Goal: Information Seeking & Learning: Learn about a topic

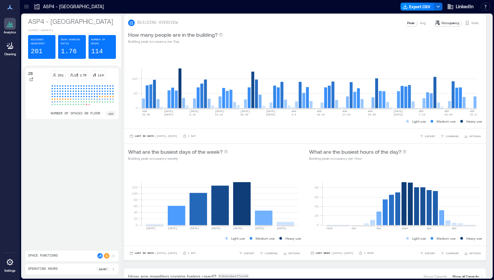
click at [24, 10] on icon at bounding box center [26, 6] width 7 height 7
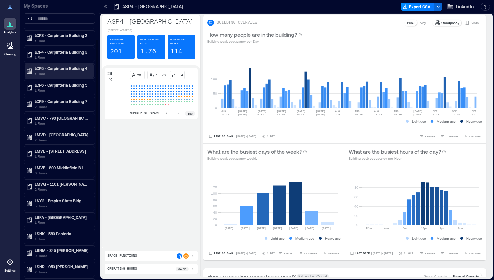
scroll to position [69, 0]
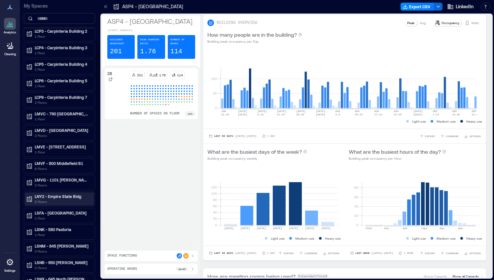
click at [33, 195] on div "LNY2 - Empire State Bldg 5 Floors" at bounding box center [58, 199] width 64 height 11
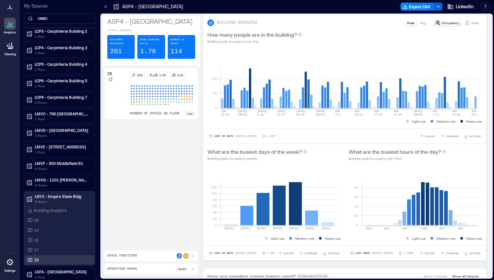
click at [45, 257] on div "28" at bounding box center [58, 259] width 64 height 7
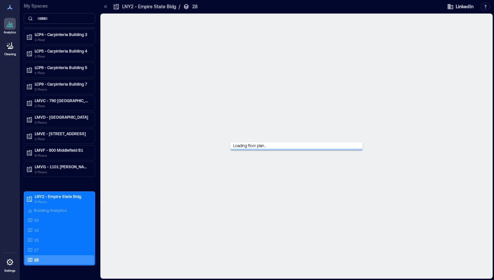
scroll to position [55, 0]
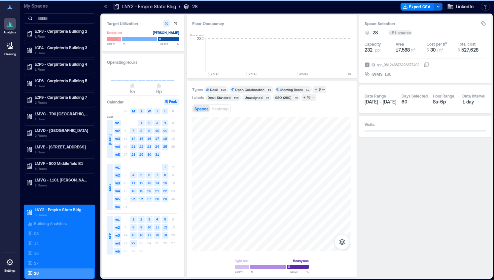
click at [104, 9] on icon at bounding box center [105, 6] width 7 height 7
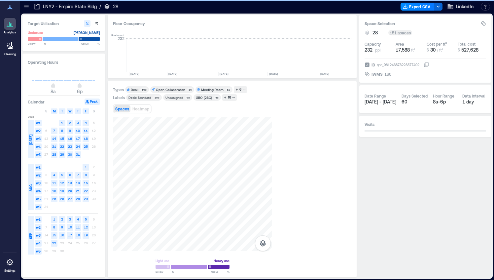
scroll to position [0, 1112]
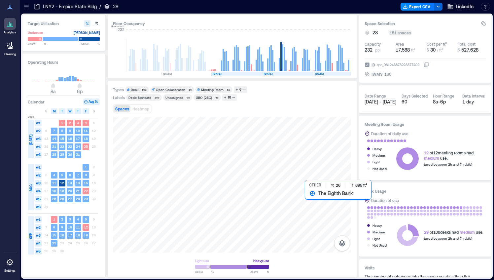
click at [315, 211] on div at bounding box center [232, 185] width 238 height 136
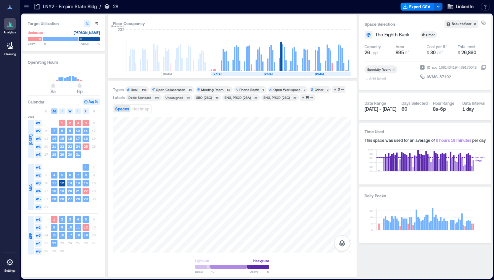
click at [54, 110] on span "M" at bounding box center [54, 110] width 3 height 5
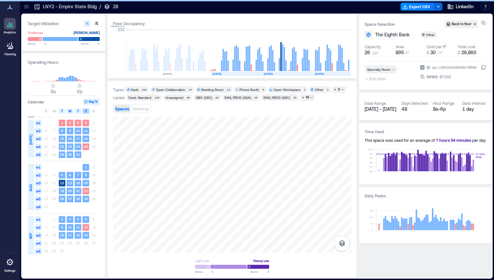
click at [83, 110] on div "F" at bounding box center [86, 110] width 7 height 5
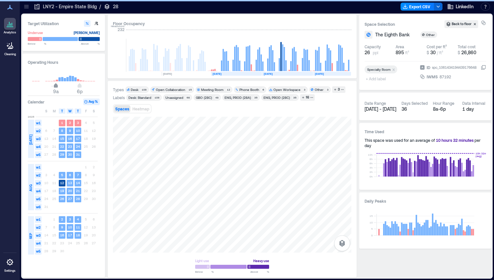
type input "**"
drag, startPoint x: 52, startPoint y: 84, endPoint x: 57, endPoint y: 85, distance: 5.3
click at [57, 85] on span "10a" at bounding box center [58, 86] width 4 height 3
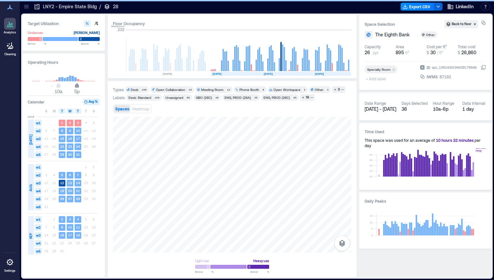
type input "**"
drag, startPoint x: 79, startPoint y: 87, endPoint x: 75, endPoint y: 85, distance: 4.2
click at [75, 85] on span "4p" at bounding box center [74, 86] width 4 height 3
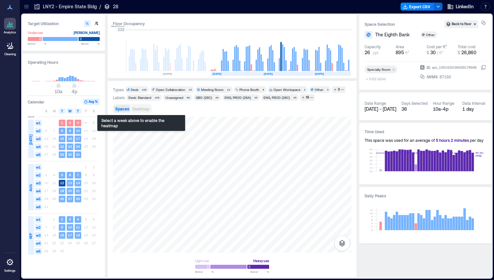
click at [140, 107] on span "Heatmap" at bounding box center [140, 108] width 17 height 5
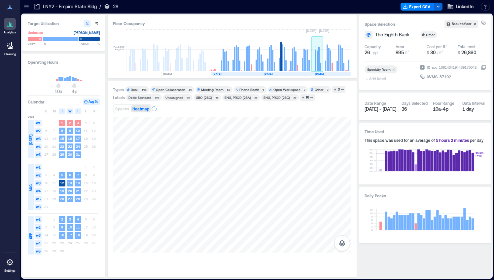
click at [320, 64] on rect at bounding box center [320, 67] width 1 height 8
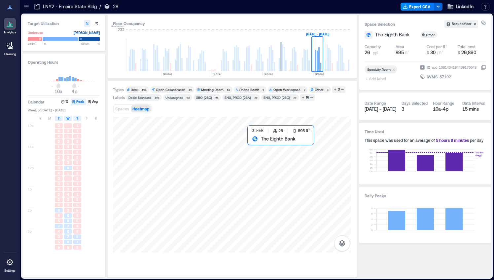
click at [267, 187] on div at bounding box center [232, 185] width 238 height 136
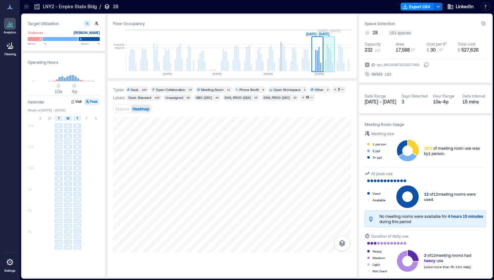
click at [328, 65] on rect at bounding box center [328, 59] width 1 height 23
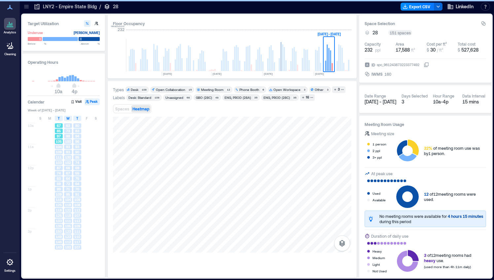
click at [58, 127] on span "67" at bounding box center [59, 125] width 4 height 5
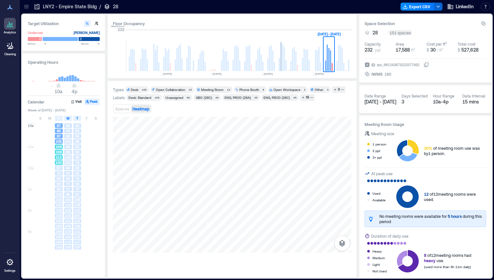
click at [56, 151] on span "109" at bounding box center [59, 152] width 6 height 5
click at [79, 137] on div "94" at bounding box center [77, 136] width 8 height 5
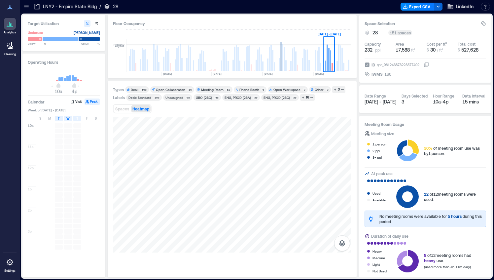
click at [329, 65] on rect at bounding box center [328, 59] width 1 height 23
click at [330, 59] on rect at bounding box center [330, 60] width 1 height 21
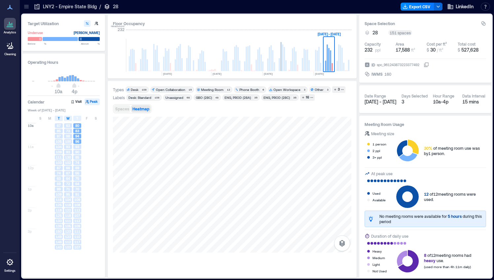
click at [122, 106] on span "Spaces" at bounding box center [122, 108] width 14 height 5
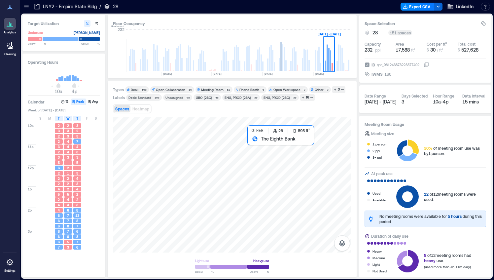
click at [276, 179] on div at bounding box center [232, 185] width 238 height 136
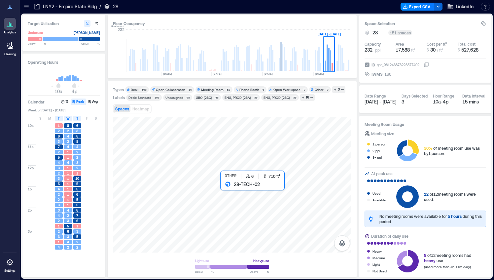
click at [241, 204] on div at bounding box center [232, 185] width 238 height 136
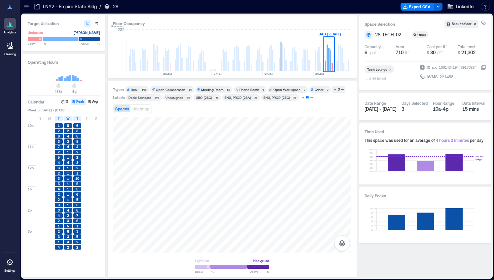
click at [306, 98] on div "16" at bounding box center [307, 97] width 5 height 6
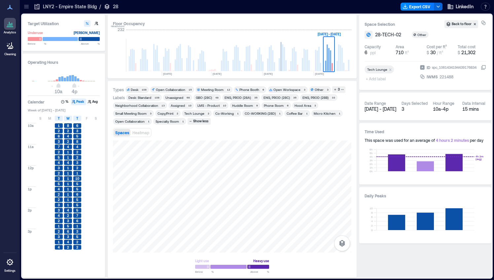
click at [27, 8] on icon at bounding box center [26, 8] width 4 height 1
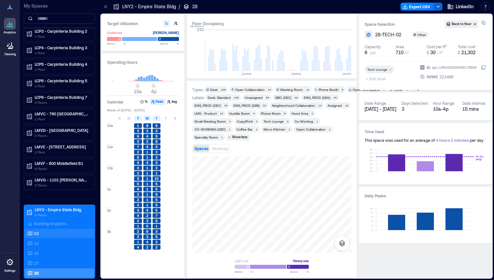
click at [42, 232] on div "03" at bounding box center [58, 233] width 64 height 7
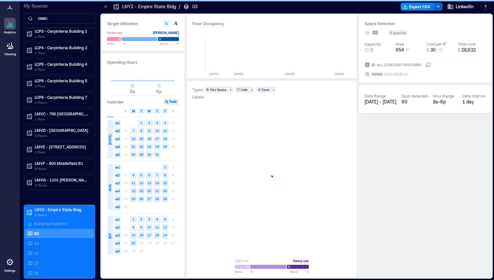
scroll to position [0, 1077]
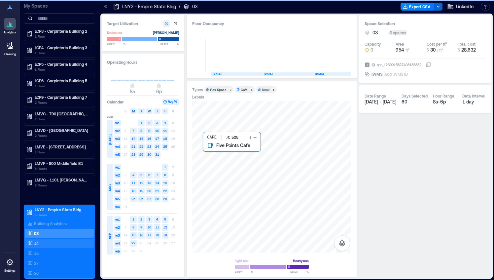
click at [40, 240] on div "14" at bounding box center [58, 243] width 64 height 7
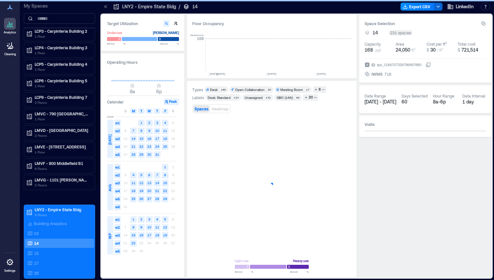
scroll to position [0, 1412]
click at [103, 5] on icon at bounding box center [105, 6] width 7 height 7
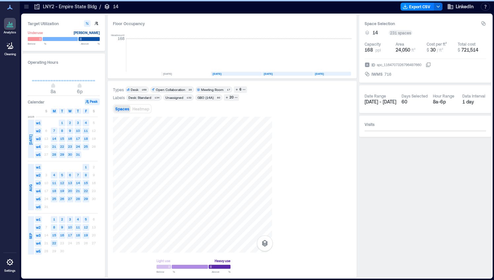
scroll to position [0, 1333]
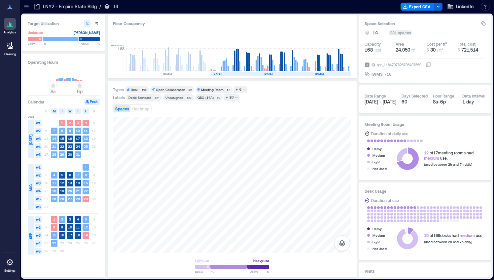
click at [25, 8] on icon at bounding box center [26, 8] width 4 height 1
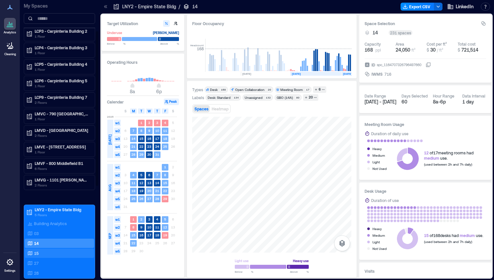
click at [47, 250] on div "15" at bounding box center [58, 253] width 64 height 7
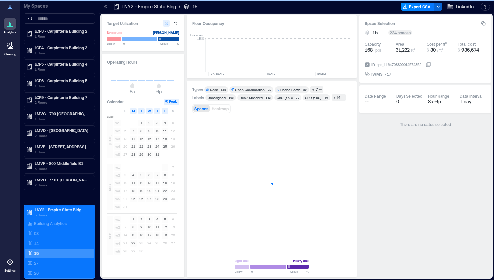
click at [106, 5] on icon at bounding box center [105, 6] width 7 height 7
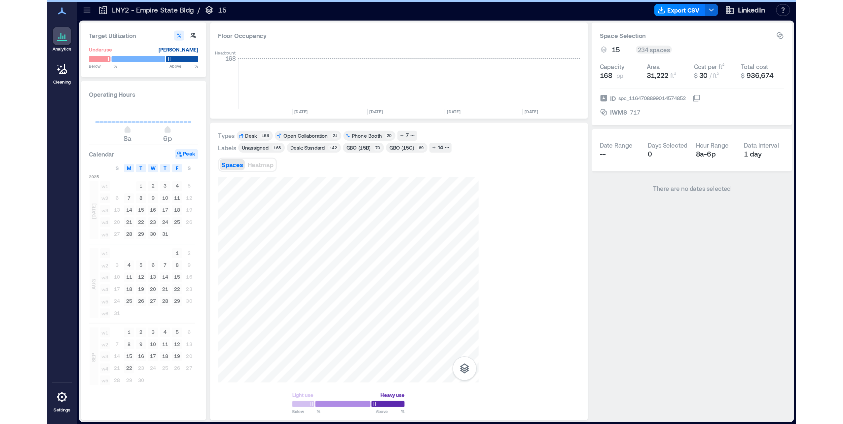
scroll to position [0, 1333]
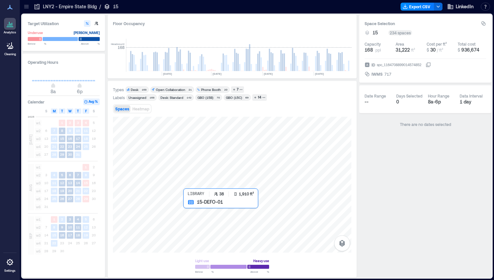
click at [271, 216] on div at bounding box center [232, 185] width 238 height 136
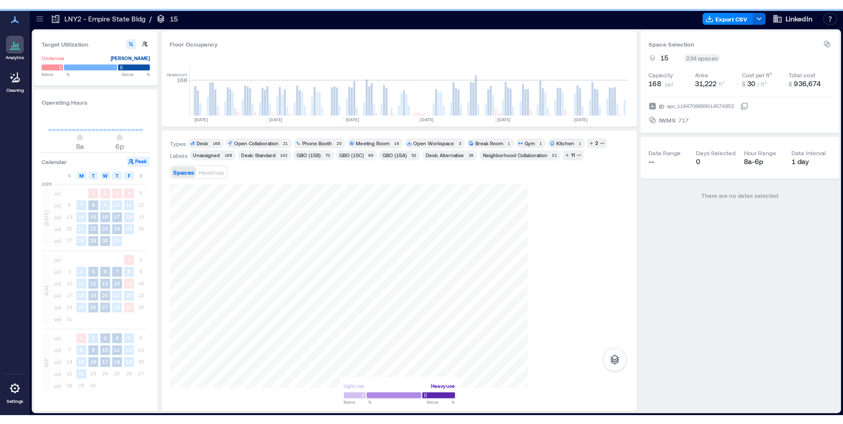
scroll to position [0, 984]
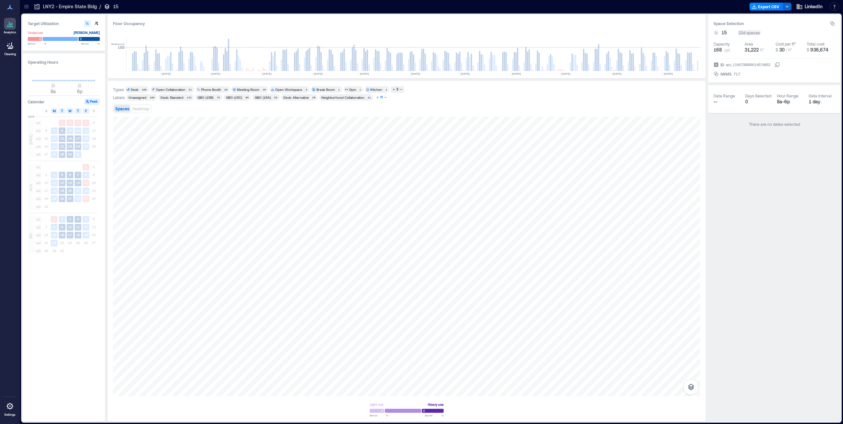
click at [381, 97] on div "11" at bounding box center [381, 97] width 5 height 6
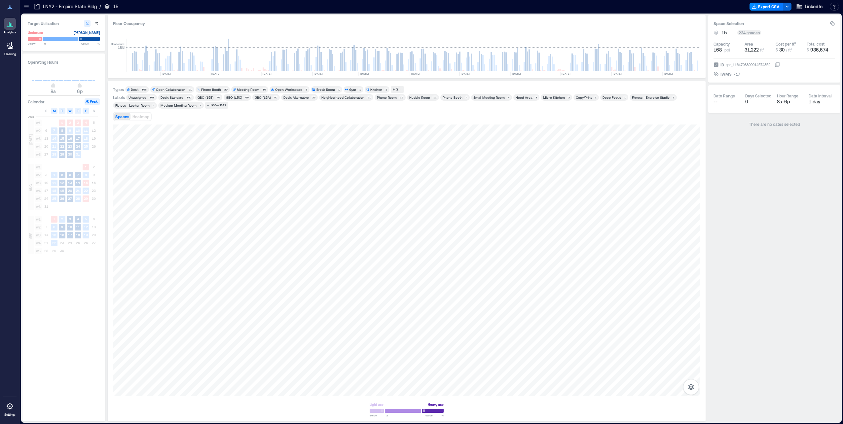
click at [494, 98] on div "Deep Focus" at bounding box center [611, 97] width 18 height 5
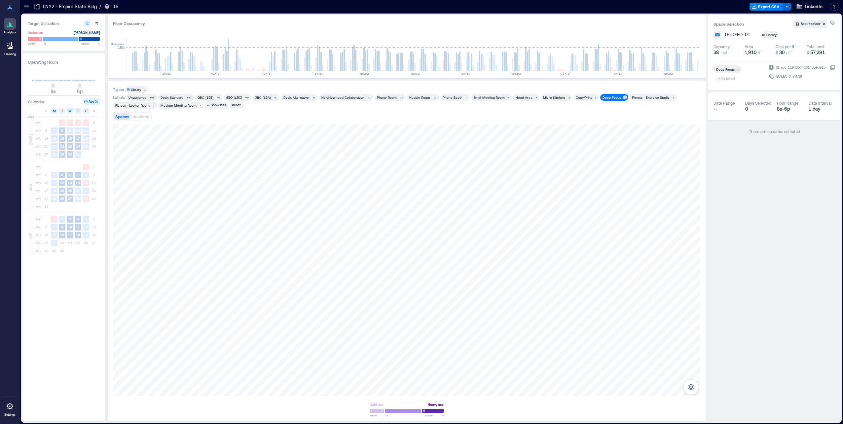
click at [25, 7] on icon at bounding box center [26, 6] width 4 height 1
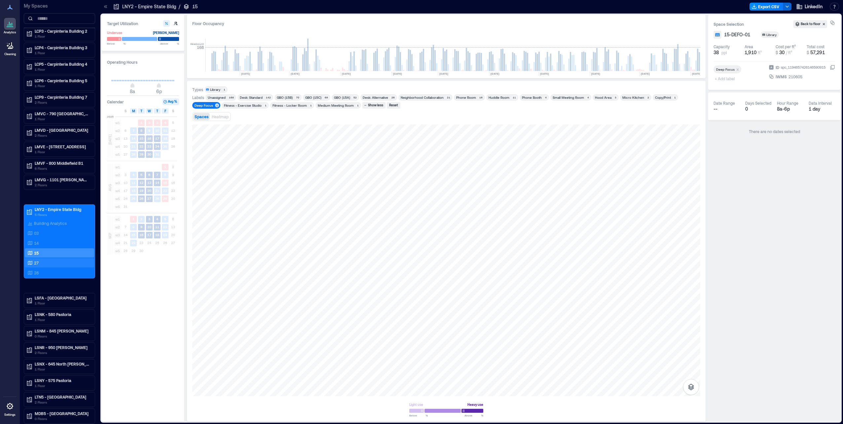
click at [46, 262] on div "27" at bounding box center [58, 263] width 64 height 7
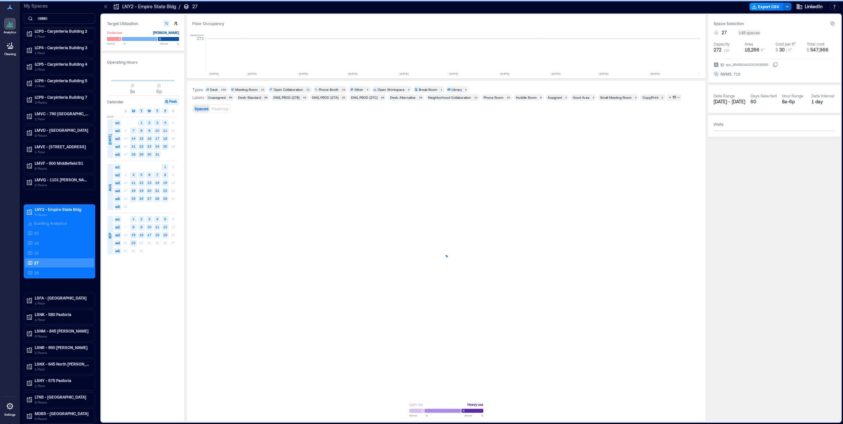
scroll to position [0, 842]
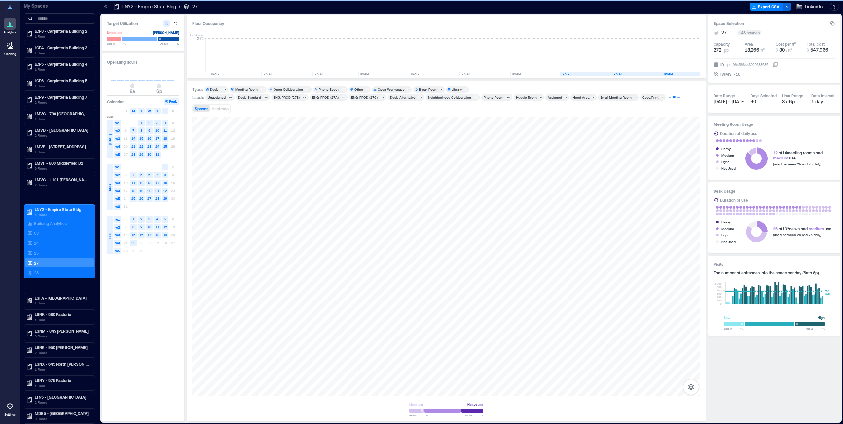
click at [494, 97] on div "10" at bounding box center [674, 97] width 5 height 6
click at [368, 106] on div "1" at bounding box center [370, 105] width 4 height 4
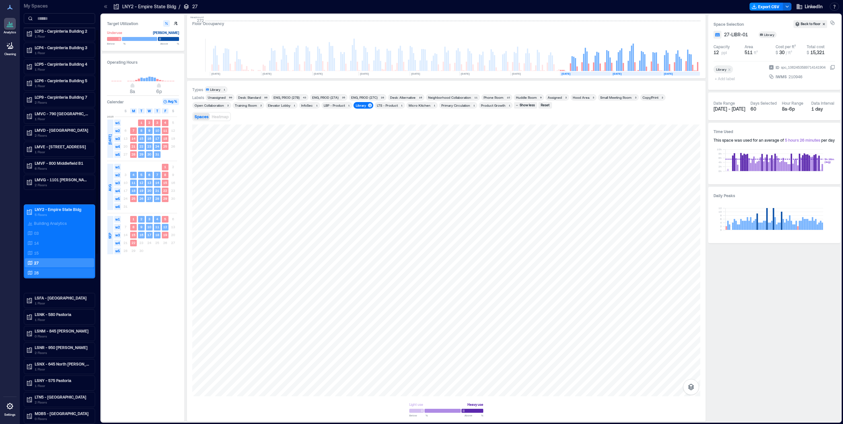
click at [43, 271] on div "28" at bounding box center [58, 273] width 64 height 7
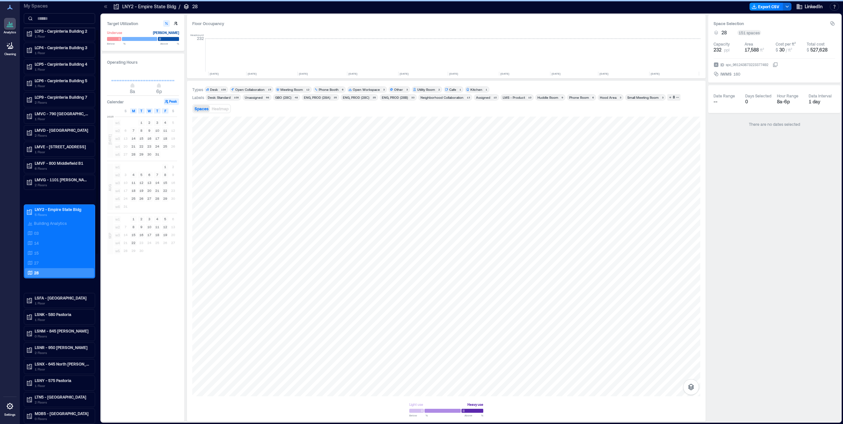
scroll to position [0, 842]
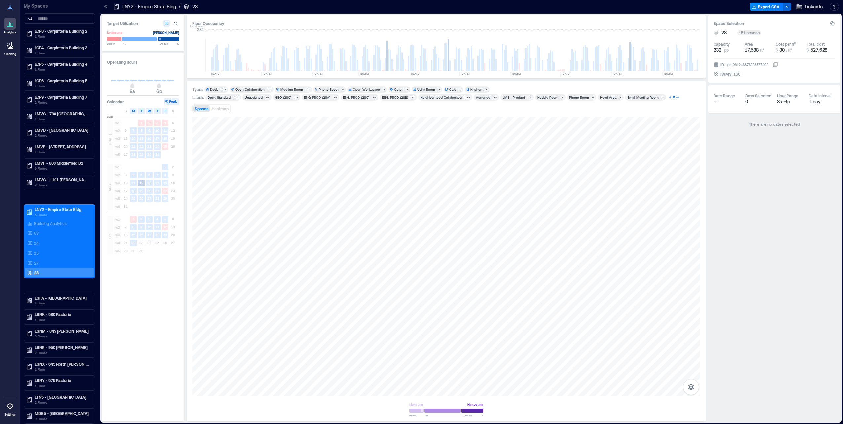
click at [494, 97] on icon "button" at bounding box center [677, 97] width 3 height 3
click at [474, 118] on div "Spaces Heatmap" at bounding box center [446, 116] width 508 height 13
click at [494, 5] on button "Export CSV" at bounding box center [766, 7] width 34 height 8
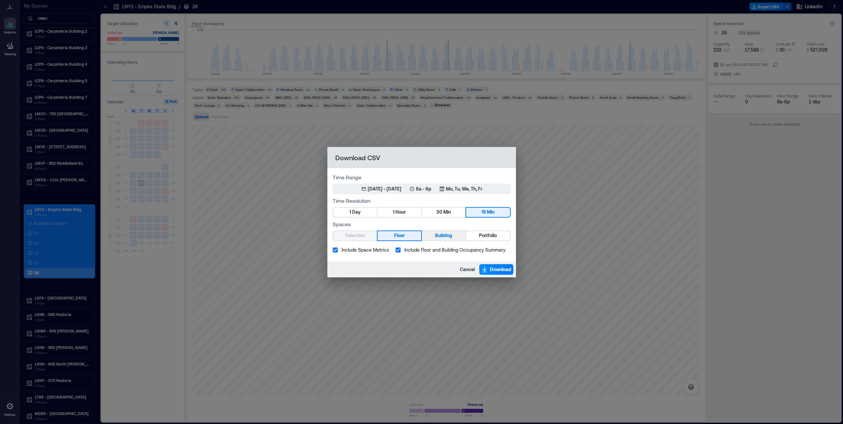
click at [433, 233] on button "Building" at bounding box center [444, 235] width 44 height 9
click at [381, 187] on div "Jun 23, 2025 - Sep 22, 2025" at bounding box center [385, 189] width 34 height 7
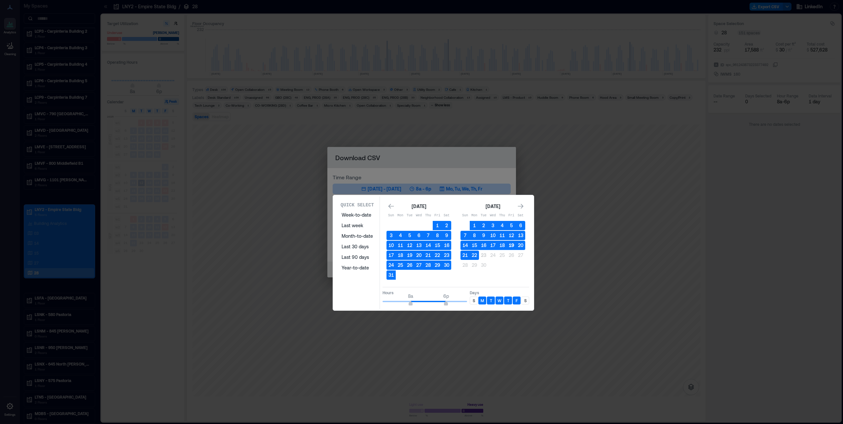
click at [494, 245] on button "19" at bounding box center [511, 245] width 9 height 9
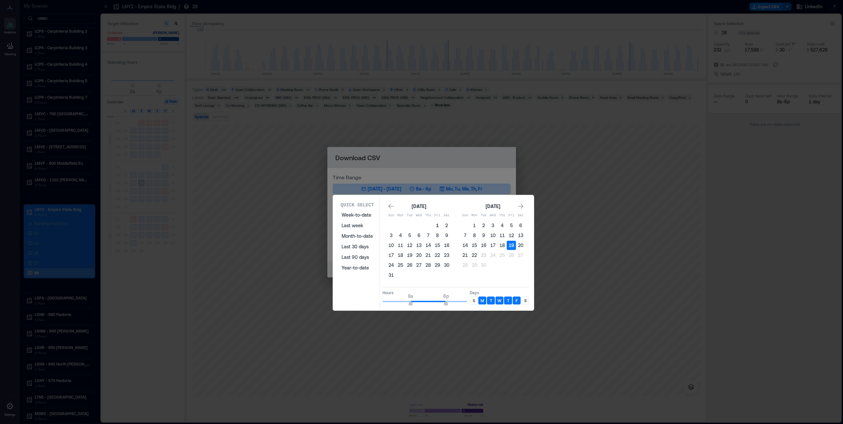
click at [439, 228] on button "1" at bounding box center [437, 225] width 9 height 9
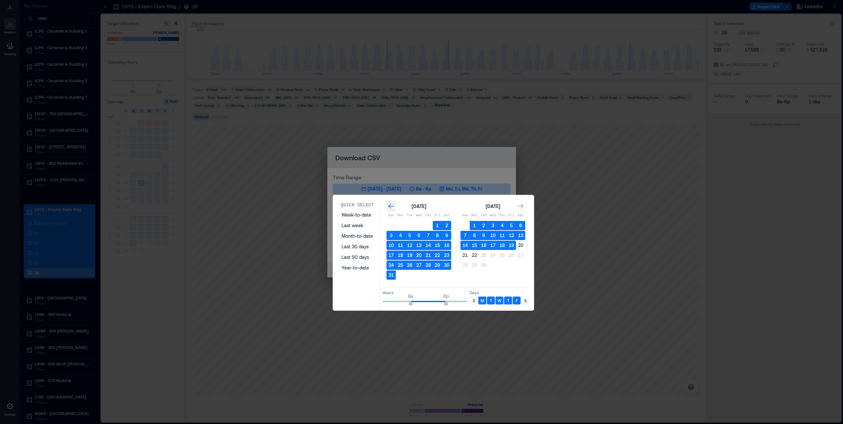
click at [392, 206] on icon "Go to previous month" at bounding box center [391, 206] width 7 height 7
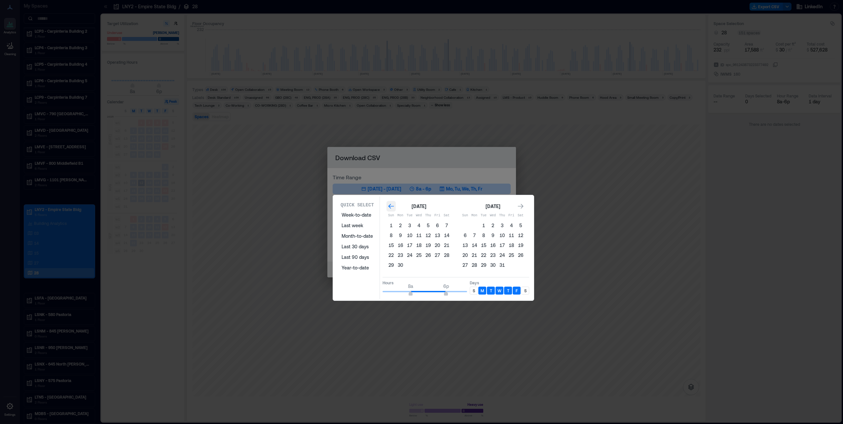
click at [392, 206] on icon "Go to previous month" at bounding box center [391, 206] width 7 height 7
click at [494, 206] on div "Go to next month" at bounding box center [520, 206] width 9 height 11
click at [494, 206] on icon "Go to next month" at bounding box center [521, 206] width 6 height 5
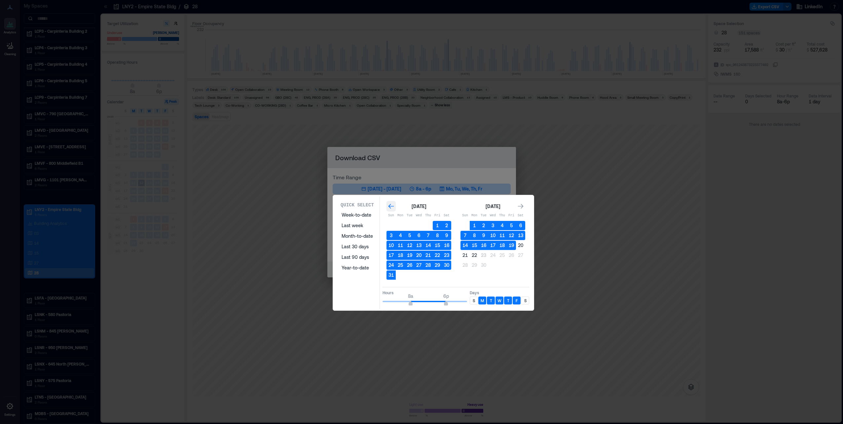
click at [389, 205] on icon "Go to previous month" at bounding box center [391, 206] width 7 height 7
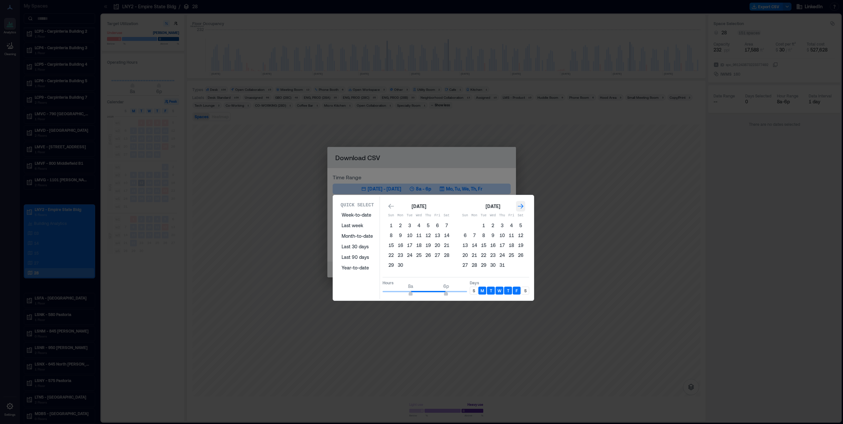
click at [494, 208] on icon "Go to next month" at bounding box center [520, 206] width 7 height 7
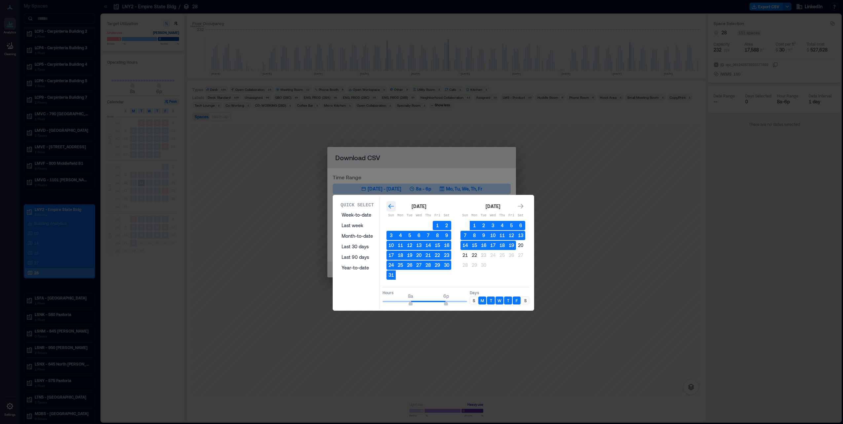
click at [389, 205] on icon "Go to previous month" at bounding box center [391, 206] width 6 height 5
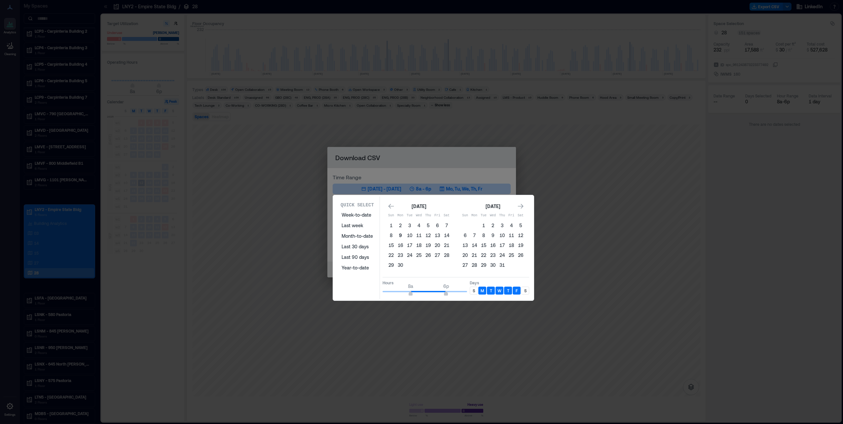
click at [400, 235] on button "9" at bounding box center [400, 235] width 9 height 9
click at [494, 205] on div "Go to next month" at bounding box center [520, 206] width 9 height 11
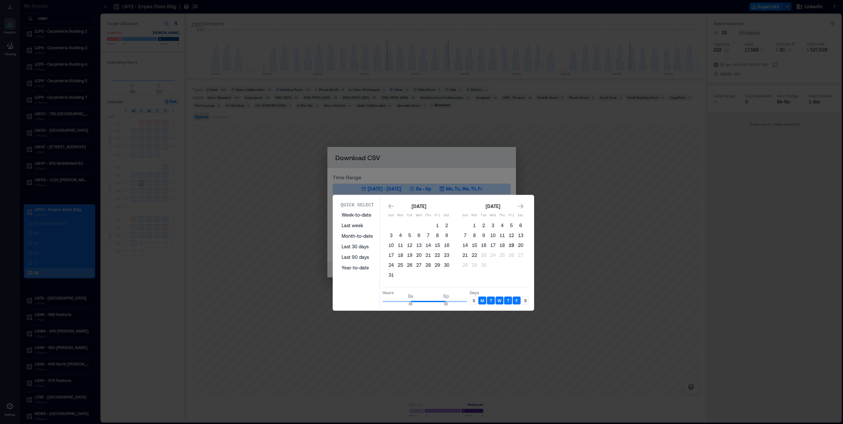
click at [494, 244] on button "19" at bounding box center [511, 245] width 9 height 9
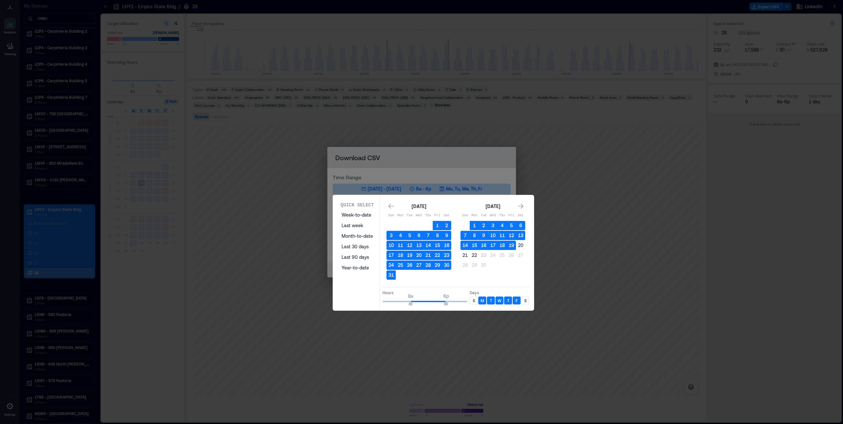
click at [483, 279] on p "M" at bounding box center [482, 300] width 3 height 5
click at [494, 279] on p "F" at bounding box center [517, 300] width 2 height 5
type input "**"
drag, startPoint x: 411, startPoint y: 303, endPoint x: 418, endPoint y: 304, distance: 6.6
click at [418, 279] on span "10a" at bounding box center [418, 304] width 4 height 3
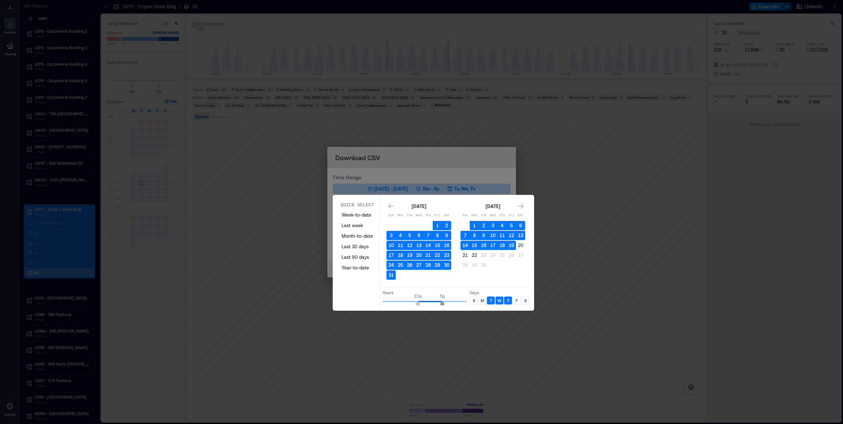
type input "**"
drag, startPoint x: 448, startPoint y: 304, endPoint x: 439, endPoint y: 304, distance: 8.6
click at [439, 279] on span "4p" at bounding box center [439, 304] width 4 height 3
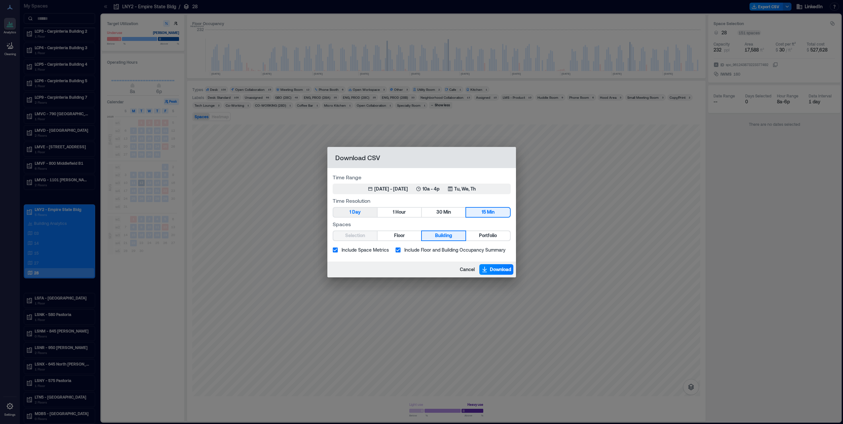
click at [363, 212] on button "1 Day" at bounding box center [355, 212] width 44 height 9
click at [494, 267] on span "Download" at bounding box center [500, 269] width 21 height 7
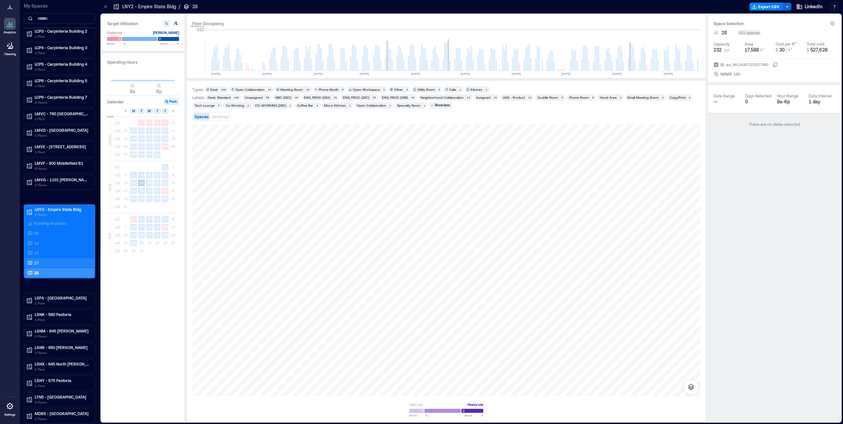
click at [53, 262] on div "27" at bounding box center [58, 263] width 64 height 7
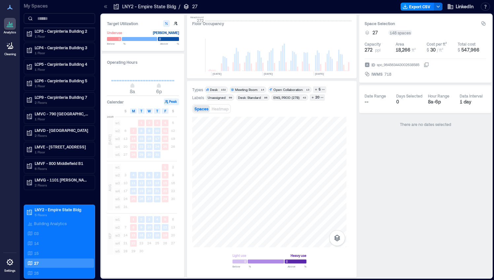
scroll to position [0, 1191]
click at [105, 5] on icon at bounding box center [105, 6] width 7 height 7
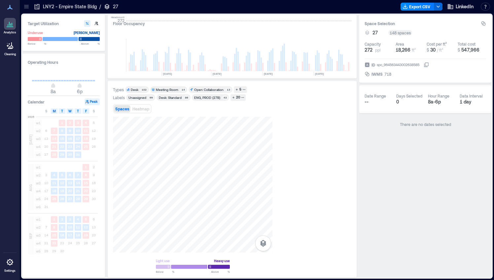
scroll to position [0, 1112]
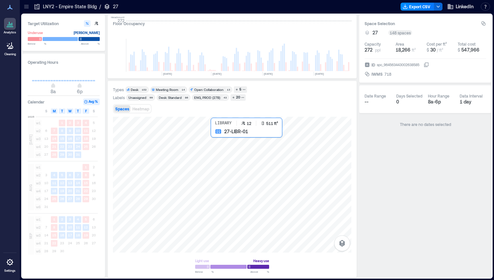
click at [226, 140] on div at bounding box center [232, 185] width 238 height 136
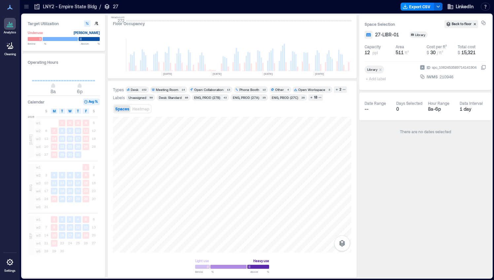
click at [28, 8] on icon at bounding box center [26, 8] width 4 height 1
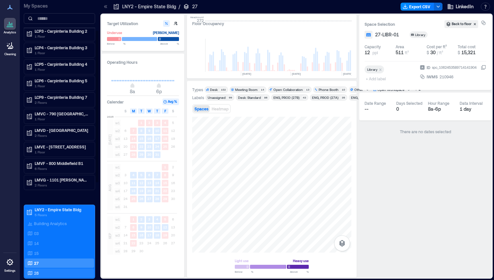
click at [48, 270] on div "28" at bounding box center [58, 273] width 64 height 7
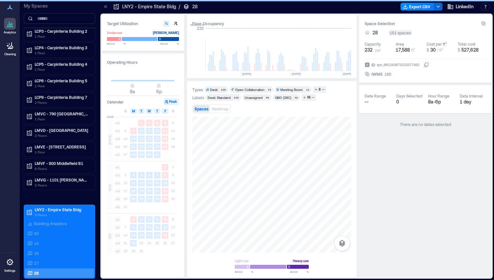
click at [104, 6] on icon at bounding box center [105, 6] width 2 height 3
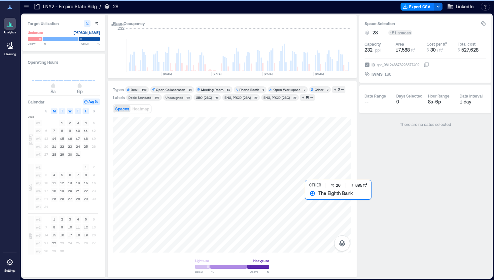
click at [317, 203] on div at bounding box center [232, 185] width 238 height 136
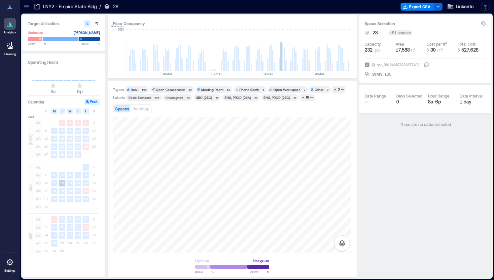
click at [25, 8] on icon at bounding box center [26, 6] width 7 height 7
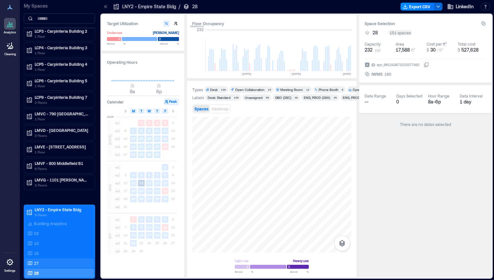
click at [38, 260] on div "27" at bounding box center [58, 263] width 64 height 7
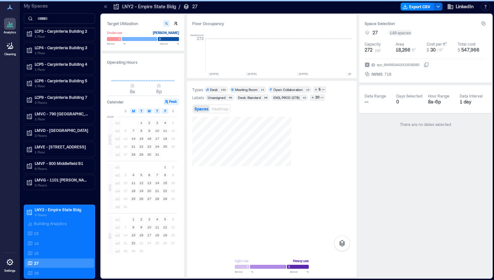
click at [105, 4] on icon at bounding box center [105, 6] width 7 height 7
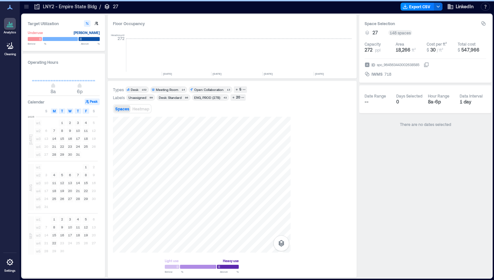
scroll to position [0, 1112]
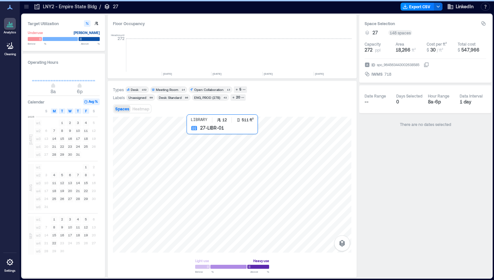
click at [223, 147] on div at bounding box center [232, 185] width 238 height 136
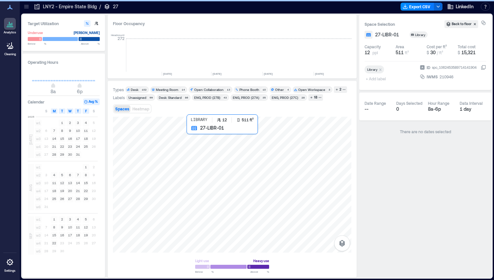
click at [227, 149] on div at bounding box center [232, 185] width 238 height 136
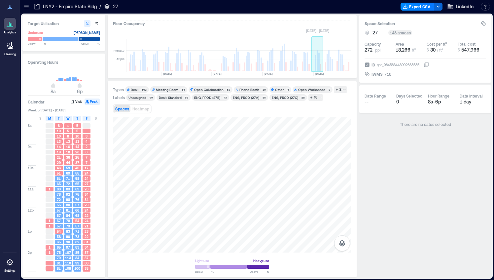
click at [318, 62] on rect at bounding box center [318, 62] width 1 height 18
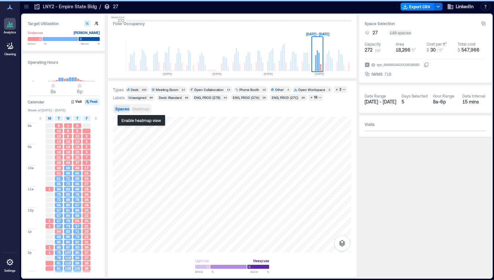
click at [134, 107] on span "Heatmap" at bounding box center [140, 108] width 17 height 5
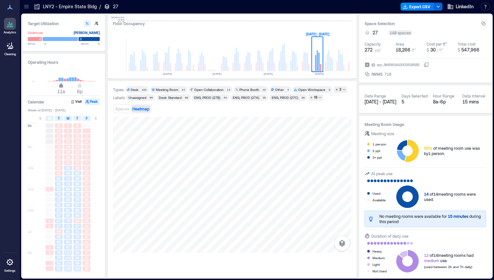
drag, startPoint x: 54, startPoint y: 86, endPoint x: 61, endPoint y: 87, distance: 7.3
click at [61, 87] on span "11a" at bounding box center [61, 86] width 4 height 3
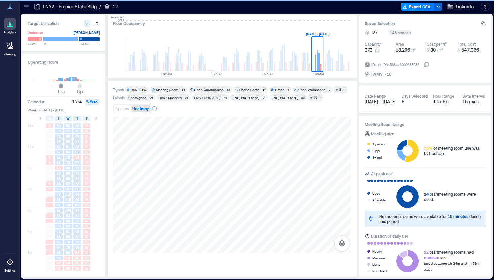
type input "**"
click at [59, 85] on span "10a" at bounding box center [58, 86] width 4 height 3
type input "**"
click at [75, 85] on span "4p" at bounding box center [74, 86] width 4 height 3
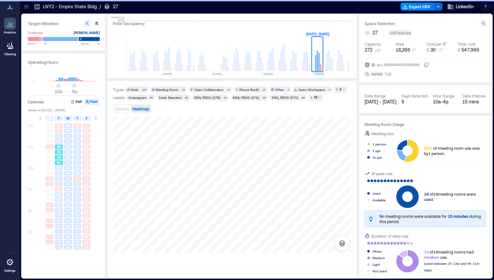
click at [58, 147] on span "80" at bounding box center [59, 146] width 4 height 5
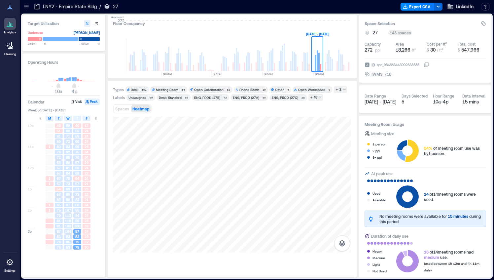
click at [232, 114] on div "Spaces Heatmap" at bounding box center [232, 108] width 238 height 13
click at [125, 109] on span "Spaces" at bounding box center [122, 108] width 14 height 5
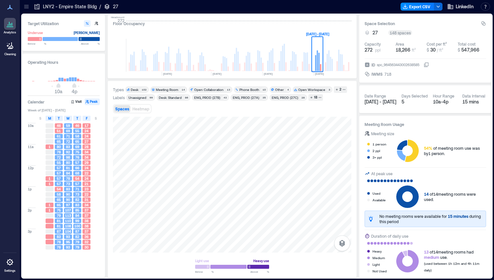
click at [27, 6] on icon at bounding box center [26, 6] width 4 height 1
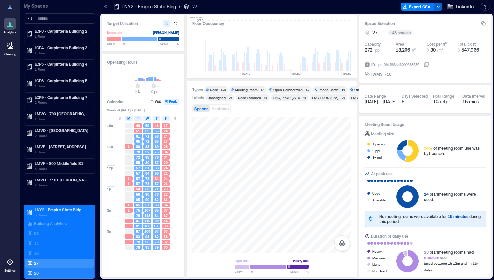
click at [43, 270] on div "28" at bounding box center [58, 273] width 64 height 7
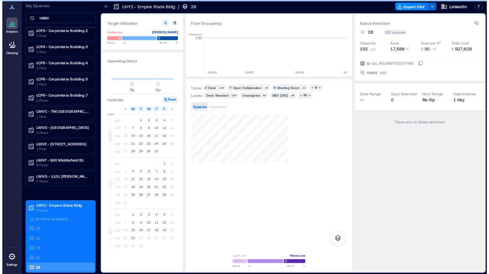
scroll to position [0, 1191]
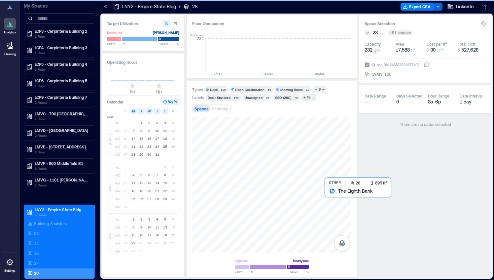
click at [331, 202] on div at bounding box center [271, 185] width 159 height 136
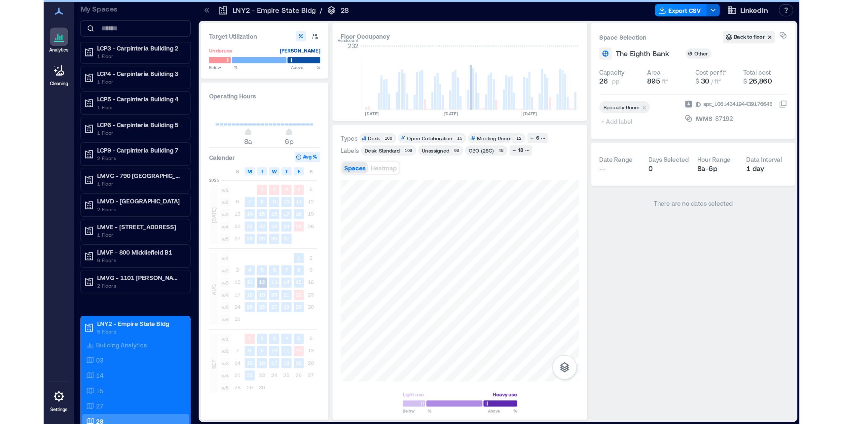
scroll to position [0, 842]
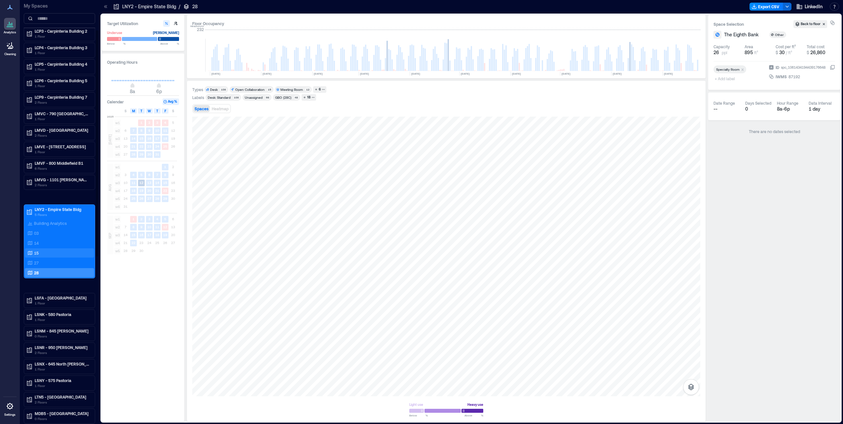
click at [68, 253] on div "15" at bounding box center [58, 253] width 64 height 7
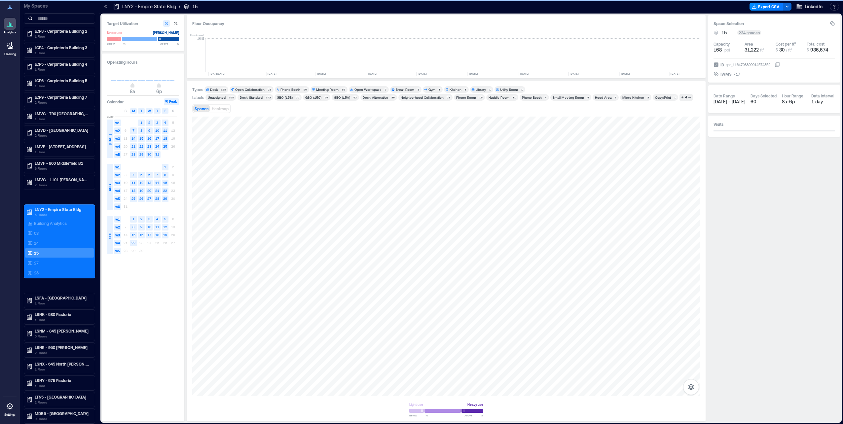
scroll to position [0, 1064]
click at [398, 279] on div at bounding box center [446, 257] width 508 height 280
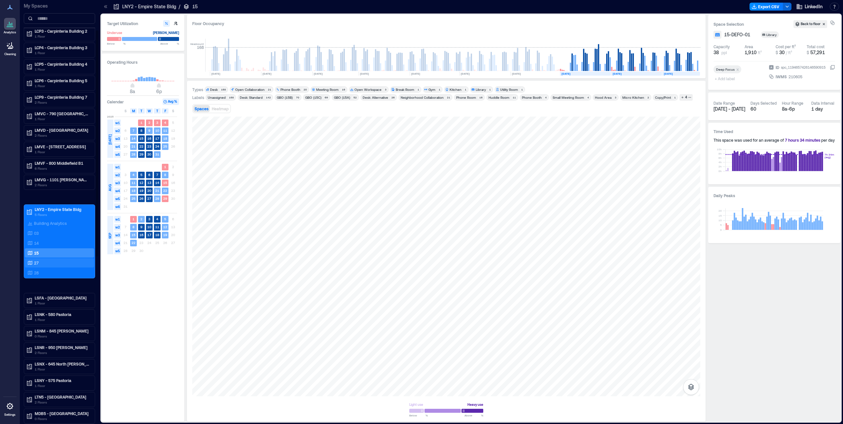
click at [56, 263] on div "27" at bounding box center [58, 263] width 64 height 7
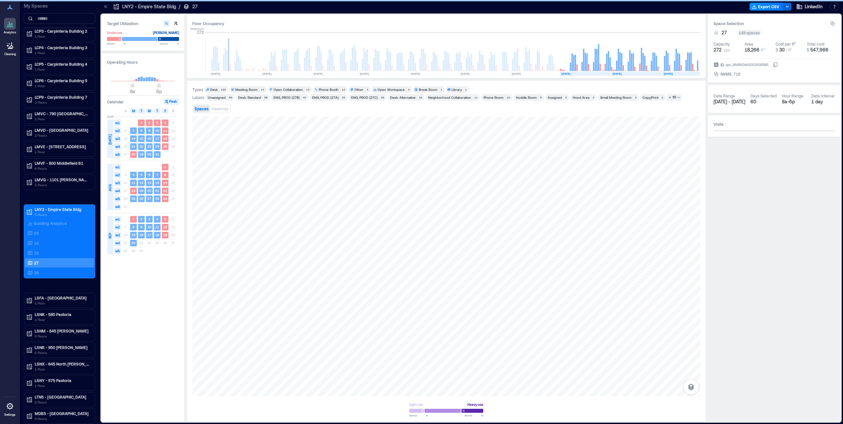
scroll to position [0, 842]
click at [450, 161] on div at bounding box center [446, 257] width 508 height 280
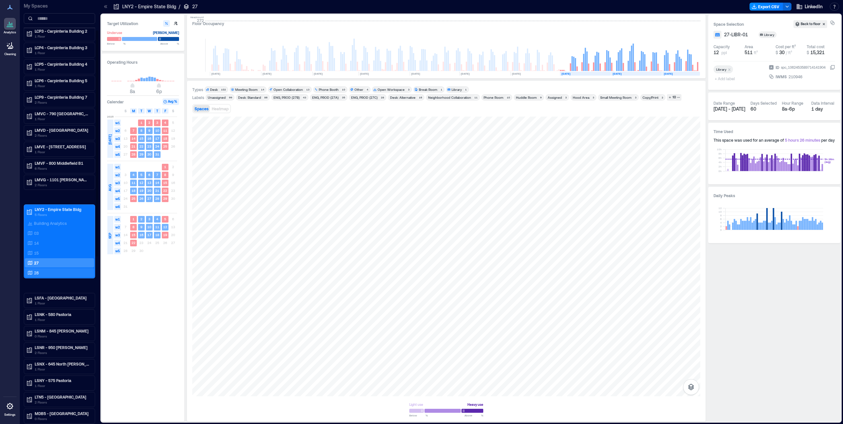
click at [38, 272] on p "28" at bounding box center [36, 272] width 5 height 5
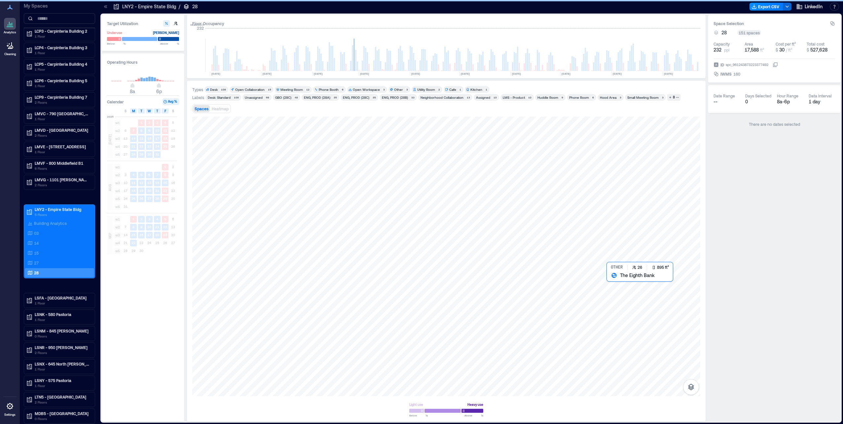
click at [494, 279] on div at bounding box center [446, 257] width 508 height 280
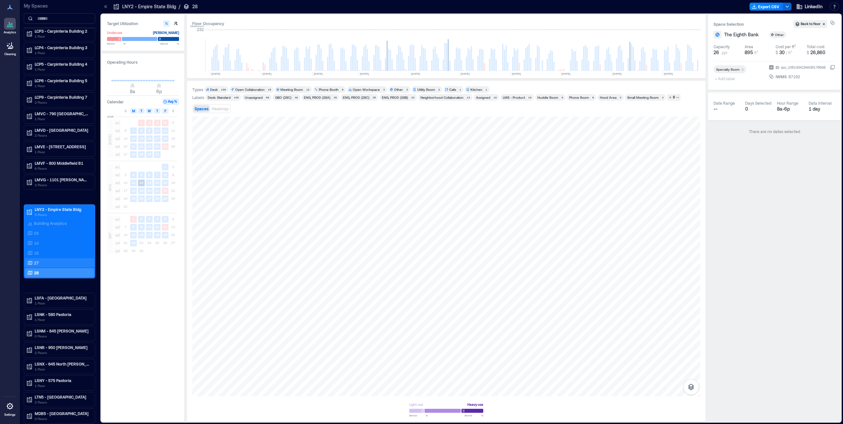
click at [41, 262] on div "27" at bounding box center [58, 263] width 64 height 7
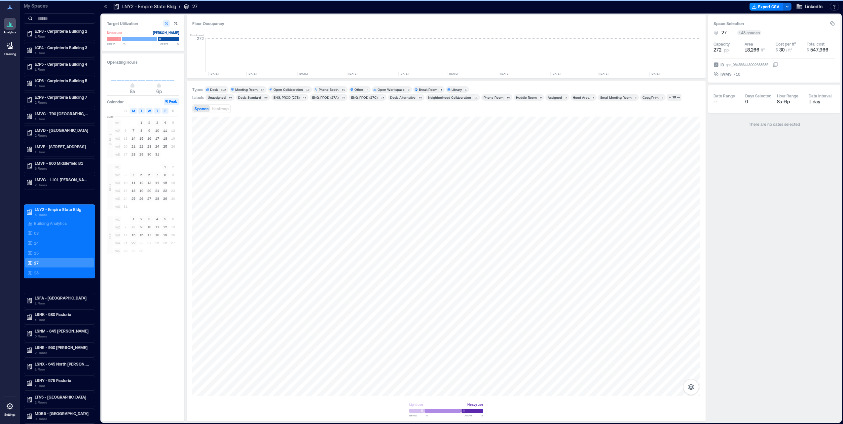
scroll to position [0, 842]
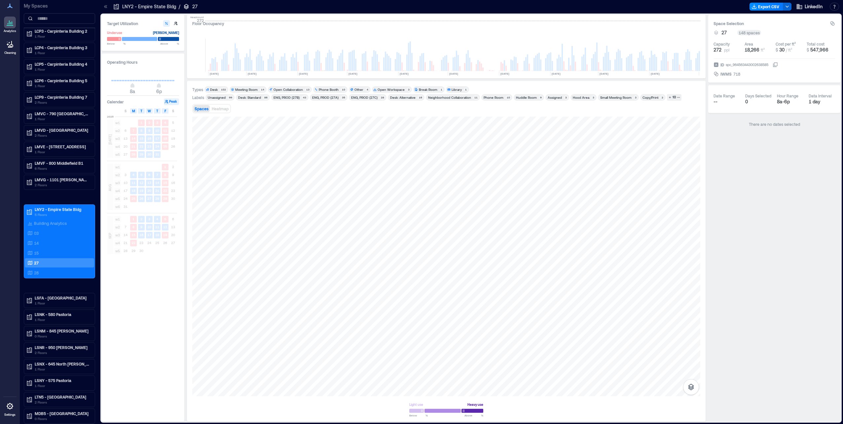
scroll to position [0, 842]
